Goal: Information Seeking & Learning: Learn about a topic

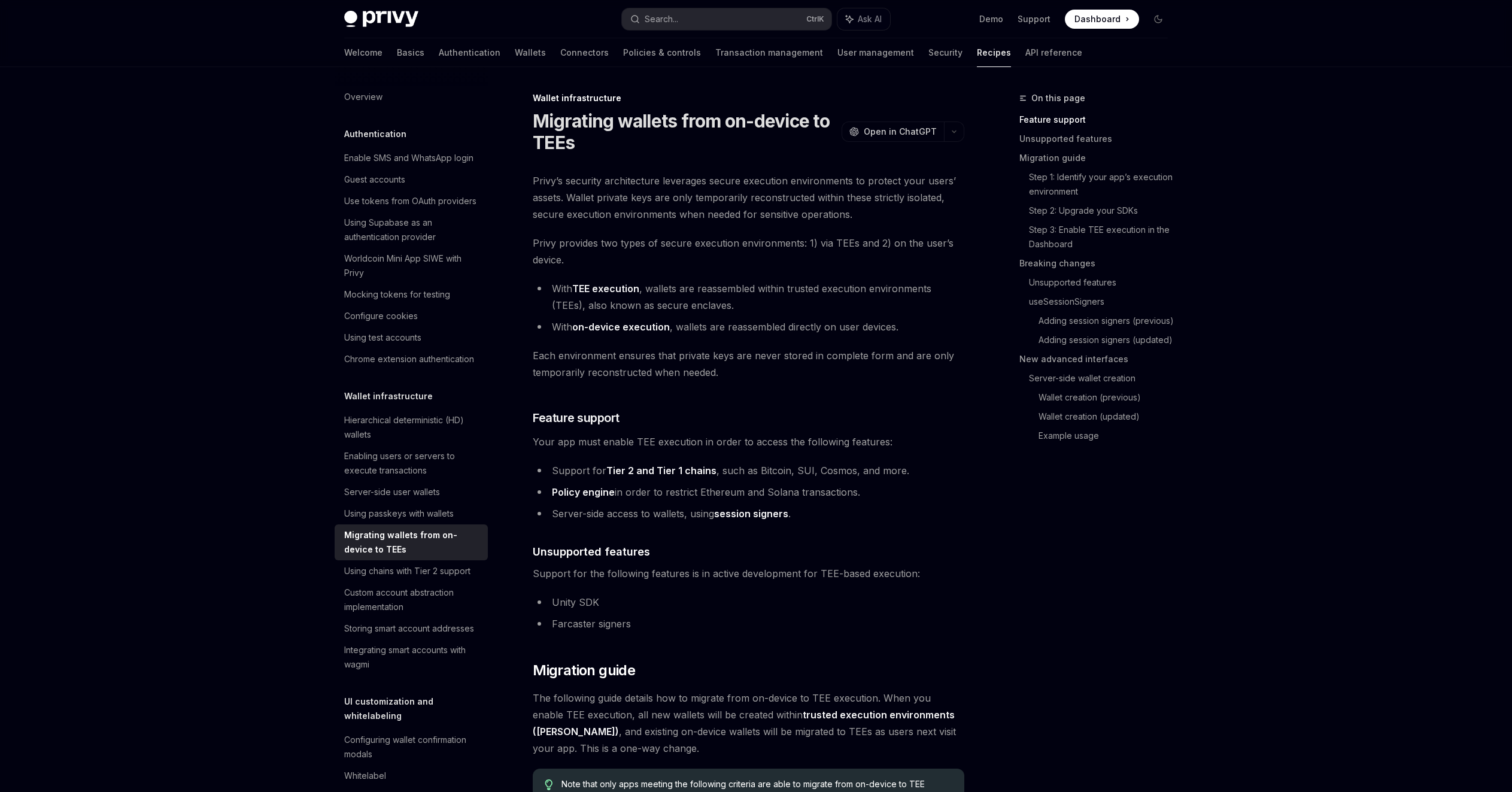
click at [397, 67] on link "Basics" at bounding box center [411, 53] width 27 height 29
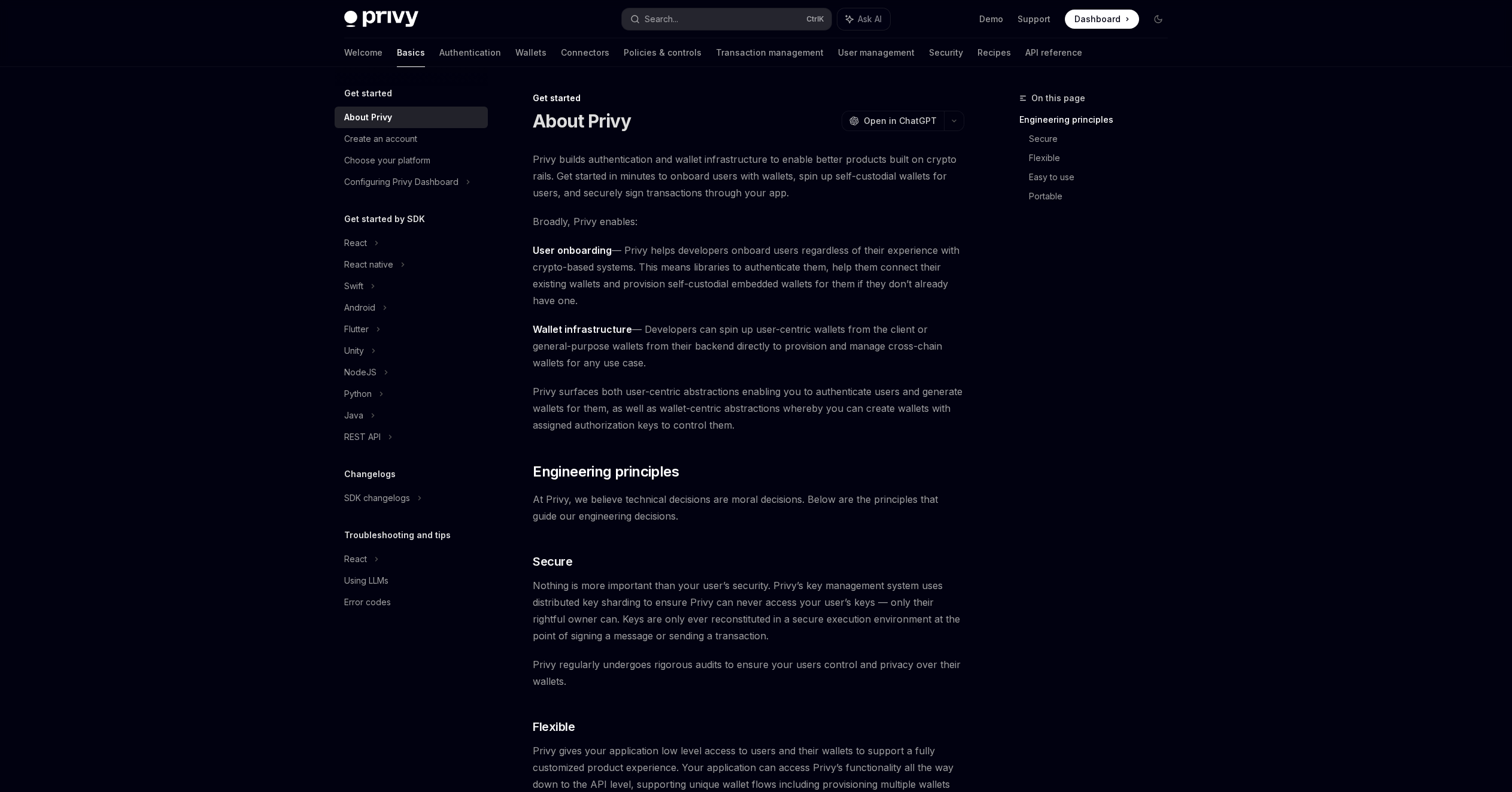
click at [440, 66] on link "Authentication" at bounding box center [470, 53] width 62 height 29
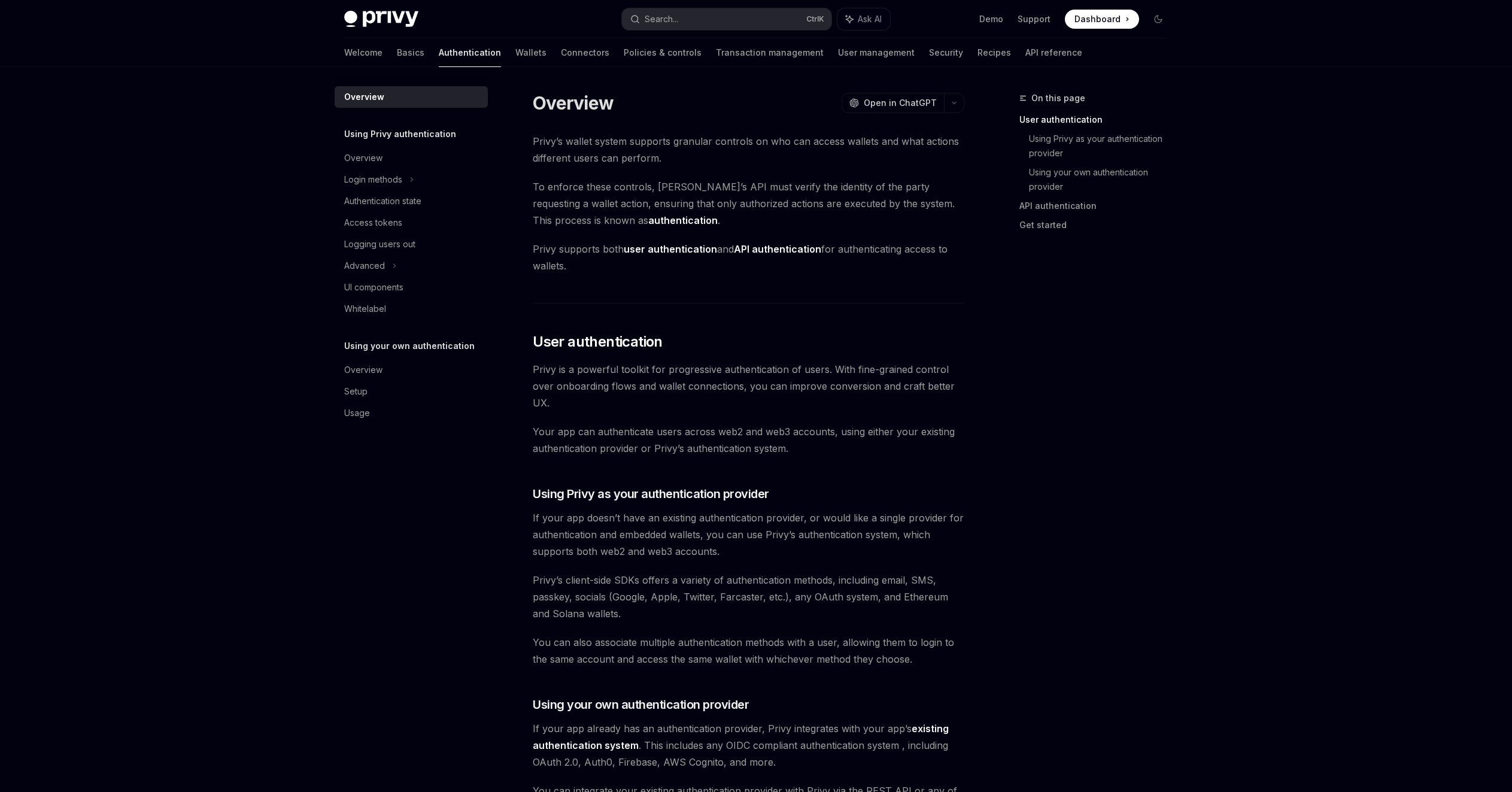
click at [433, 65] on div "Welcome Basics Authentication Wallets Connectors Policies & controls Transactio…" at bounding box center [713, 53] width 738 height 29
click at [515, 66] on link "Wallets" at bounding box center [530, 53] width 31 height 29
type textarea "*"
